Goal: Task Accomplishment & Management: Use online tool/utility

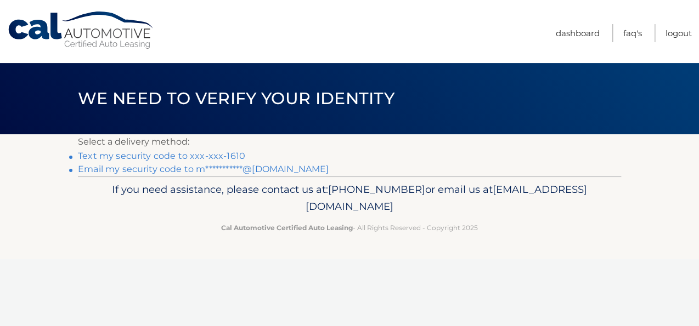
click at [233, 161] on link "Text my security code to xxx-xxx-1610" at bounding box center [161, 156] width 167 height 10
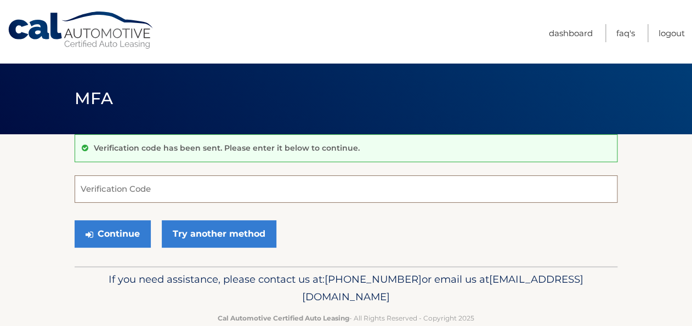
click at [116, 189] on input "Verification Code" at bounding box center [346, 189] width 543 height 27
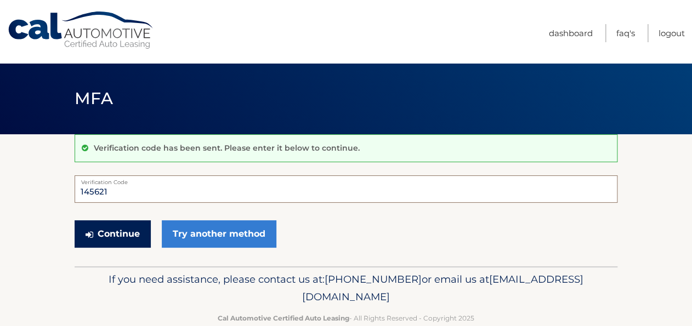
type input "145621"
click at [114, 238] on button "Continue" at bounding box center [113, 233] width 76 height 27
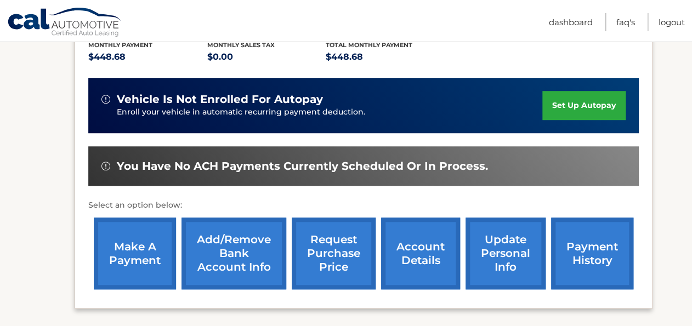
scroll to position [219, 0]
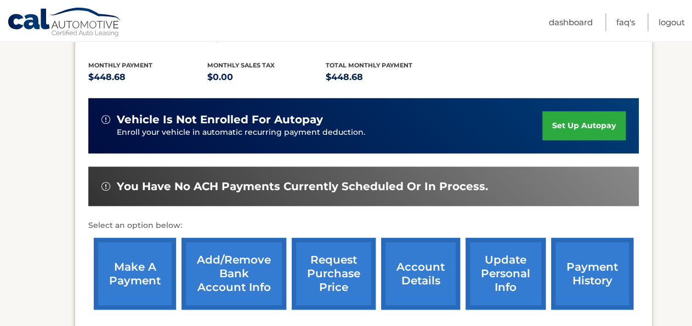
click at [163, 265] on link "make a payment" at bounding box center [135, 274] width 82 height 72
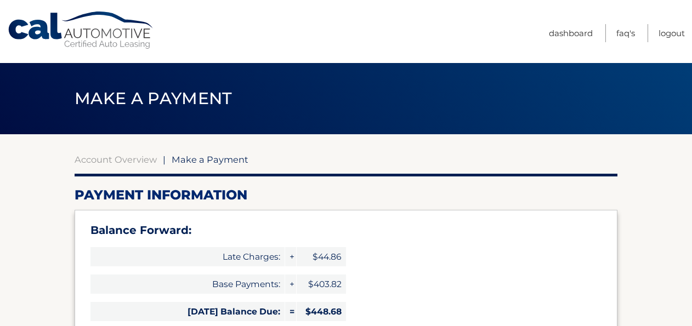
select select "ZGYzNjM0YTQtMTYwNC00YjEyLTlkMWUtMWQ0OTRhN2JhNWUz"
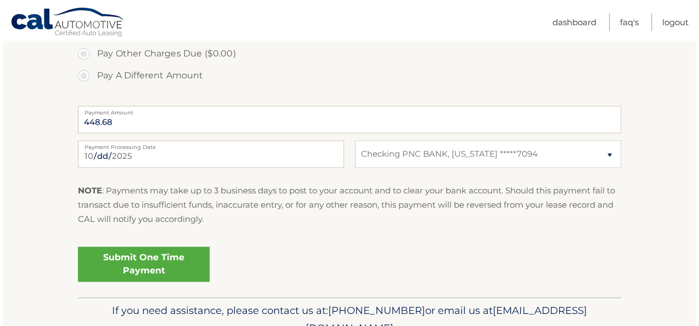
scroll to position [527, 0]
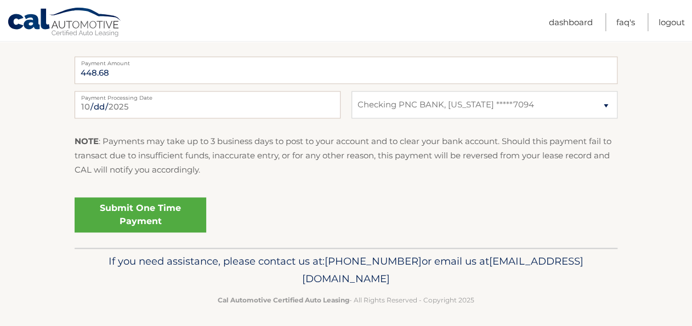
click at [166, 233] on link "Submit One Time Payment" at bounding box center [141, 214] width 132 height 35
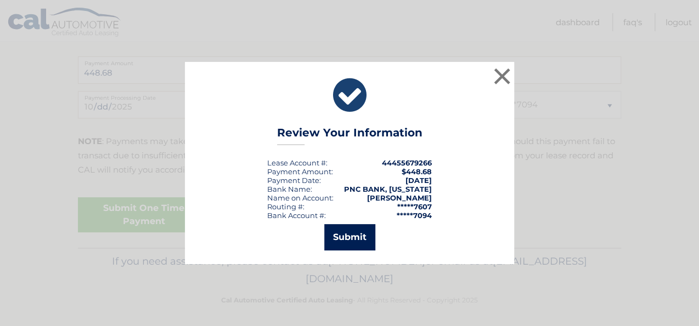
click at [352, 237] on button "Submit" at bounding box center [349, 237] width 51 height 26
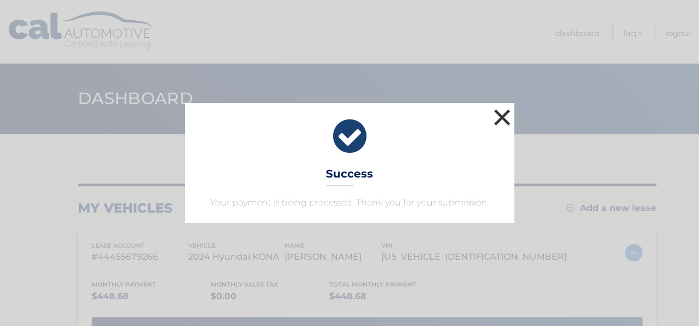
click at [500, 106] on button "×" at bounding box center [502, 117] width 22 height 22
